Goal: Task Accomplishment & Management: Manage account settings

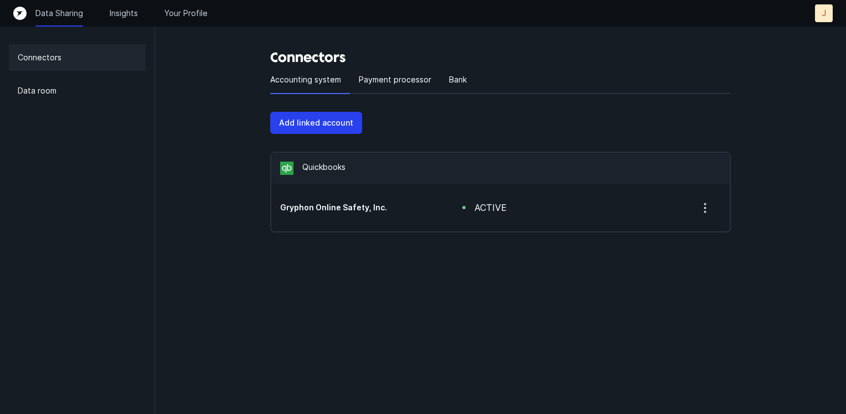
drag, startPoint x: 0, startPoint y: 0, endPoint x: 337, endPoint y: 207, distance: 395.5
click at [337, 207] on h5 "Gryphon Online Safety, Inc." at bounding box center [353, 207] width 147 height 11
click at [711, 207] on icon "button" at bounding box center [705, 208] width 14 height 14
click at [442, 277] on html "Data Sharing Insights Your Profile J J Connectors Data room Connectors Accounti…" at bounding box center [423, 138] width 846 height 277
click at [402, 85] on p "Payment processor" at bounding box center [395, 79] width 72 height 13
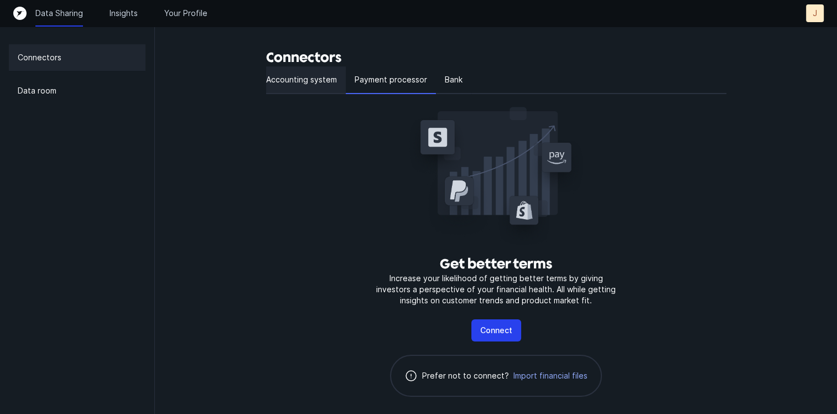
click at [303, 72] on div "Accounting system" at bounding box center [306, 80] width 80 height 28
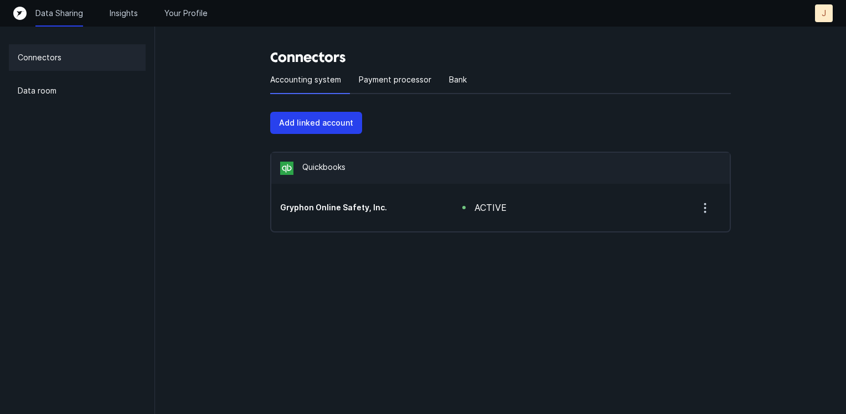
click at [394, 211] on h5 "Gryphon Online Safety, Inc." at bounding box center [353, 207] width 147 height 11
click at [357, 198] on div "Gryphon Online Safety, Inc. active" at bounding box center [500, 208] width 458 height 48
drag, startPoint x: 357, startPoint y: 198, endPoint x: 475, endPoint y: 208, distance: 118.3
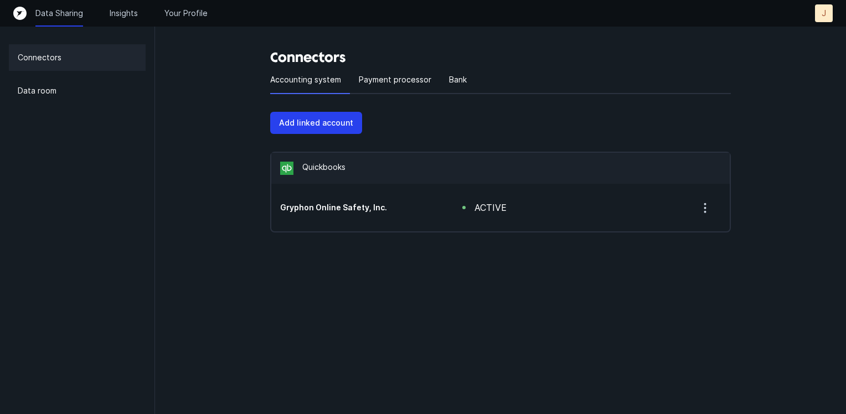
click at [475, 208] on div "active" at bounding box center [490, 207] width 32 height 13
click at [703, 217] on button "button" at bounding box center [705, 207] width 32 height 23
click at [665, 237] on p "Remove" at bounding box center [659, 236] width 30 height 13
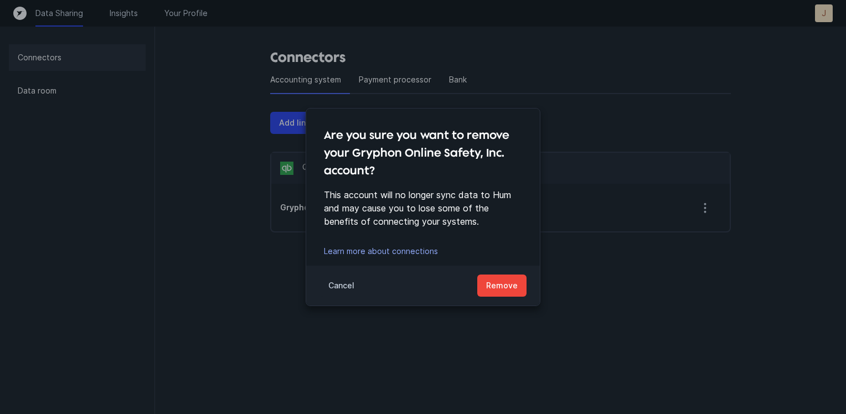
click at [348, 280] on p "Cancel" at bounding box center [341, 285] width 26 height 13
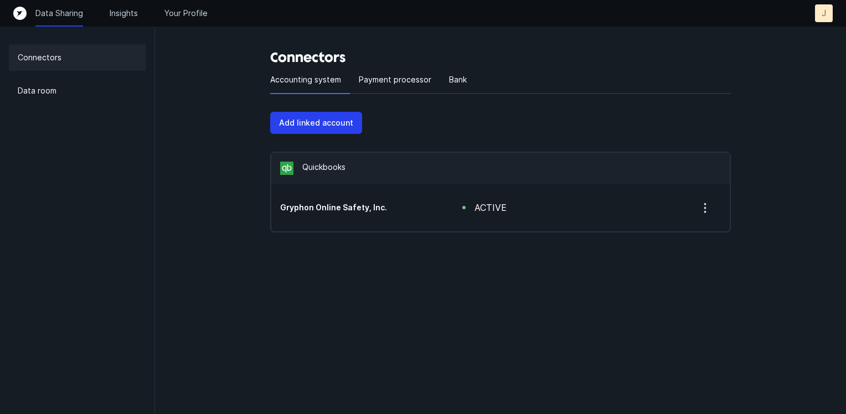
click at [249, 267] on div "Connectors Accounting system Payment processor Bank Add linked account Quickboo…" at bounding box center [500, 138] width 691 height 277
click at [46, 85] on p "Data room" at bounding box center [37, 90] width 39 height 13
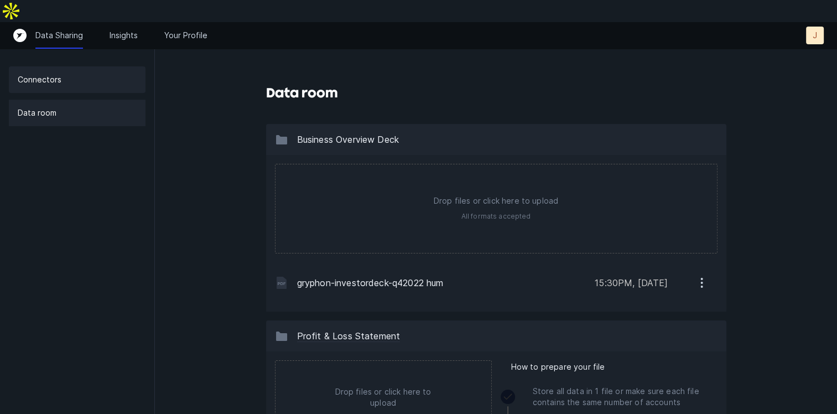
click at [72, 66] on div "Connectors" at bounding box center [77, 79] width 137 height 27
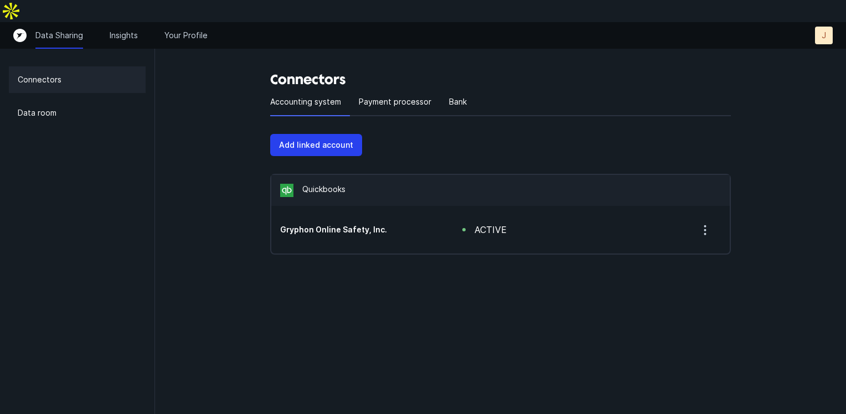
click at [212, 238] on div "Connectors Accounting system Payment processor Bank Add linked account Quickboo…" at bounding box center [500, 160] width 691 height 277
